Goal: Navigation & Orientation: Go to known website

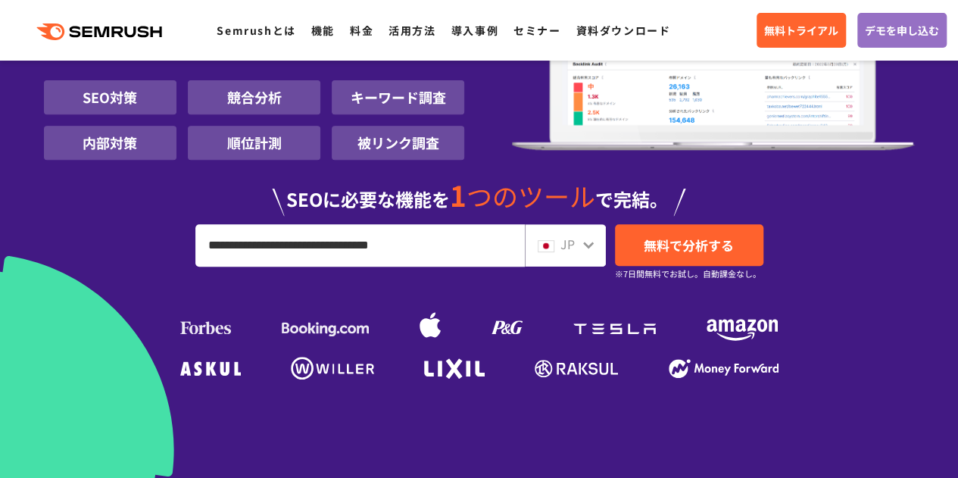
click at [437, 243] on input "**********" at bounding box center [360, 245] width 328 height 41
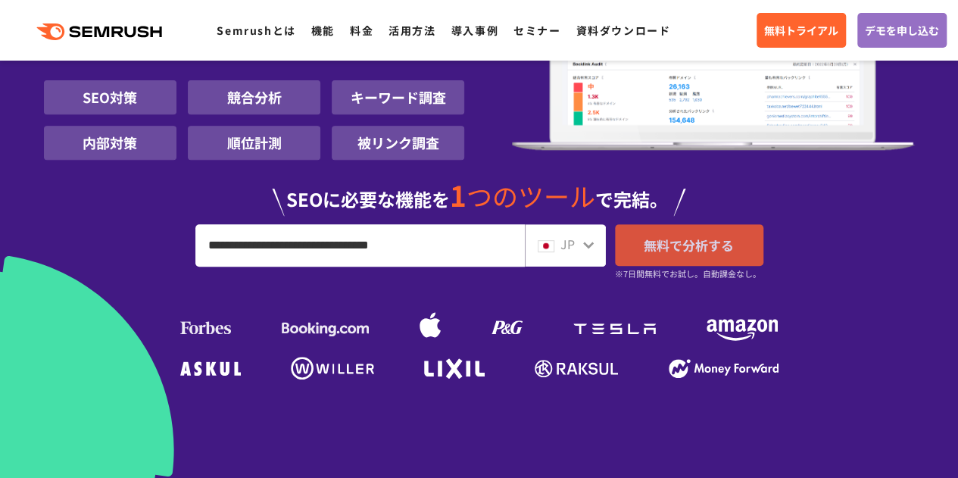
click at [692, 238] on span "無料で分析する" at bounding box center [689, 244] width 90 height 19
click at [672, 254] on link "無料で分析する" at bounding box center [689, 245] width 148 height 42
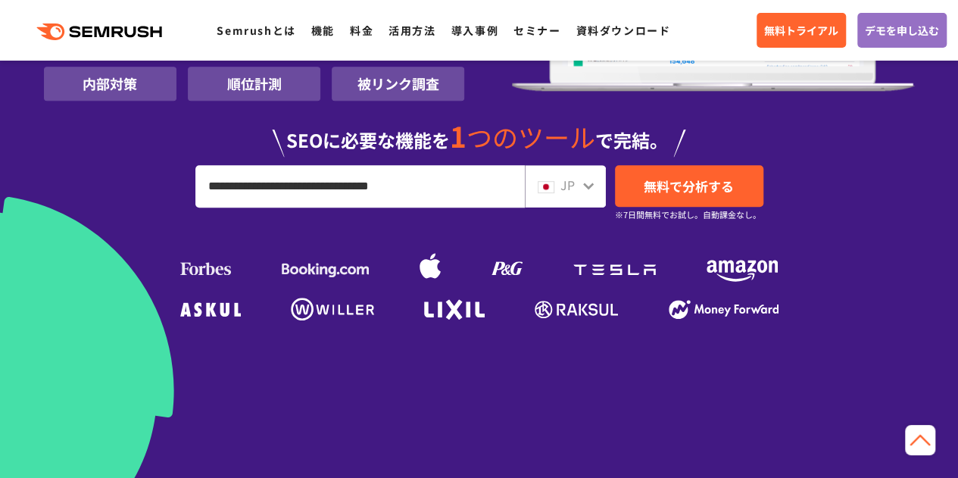
scroll to position [199, 0]
